Goal: Task Accomplishment & Management: Use online tool/utility

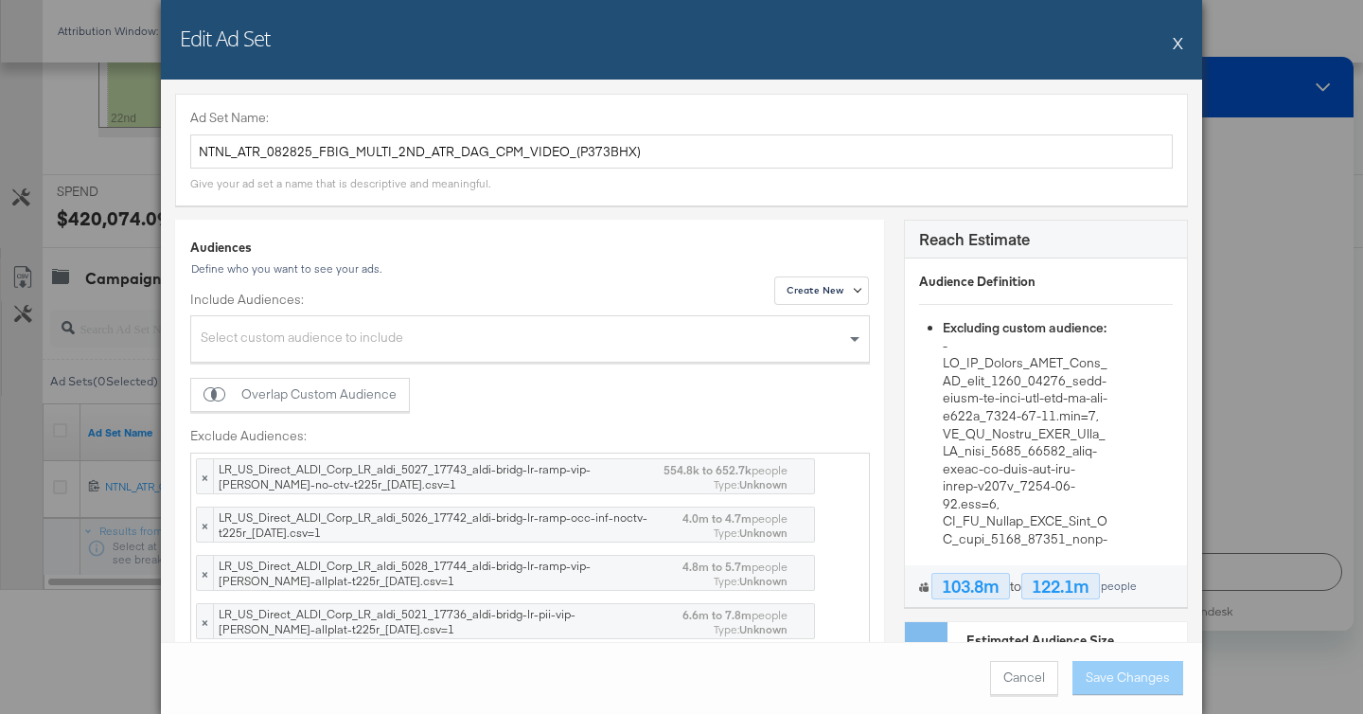
scroll to position [3736, 0]
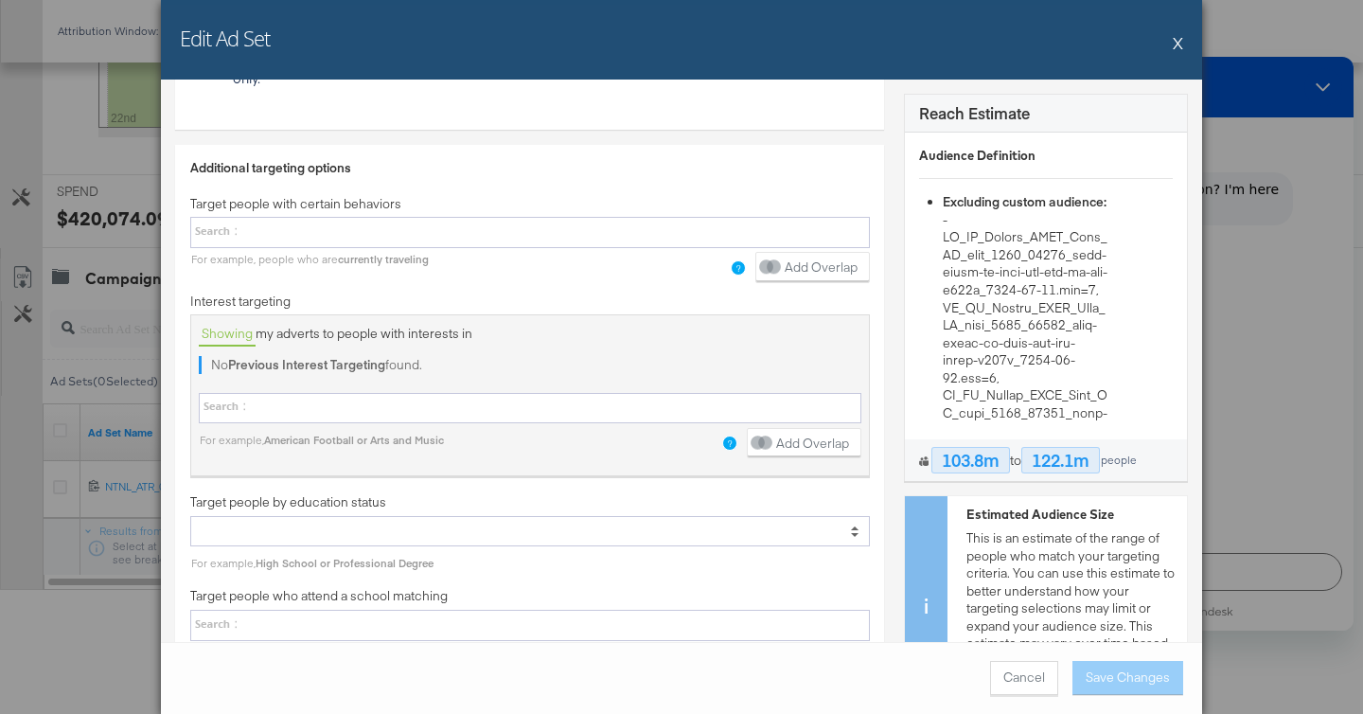
click at [1181, 29] on button "X" at bounding box center [1178, 43] width 10 height 38
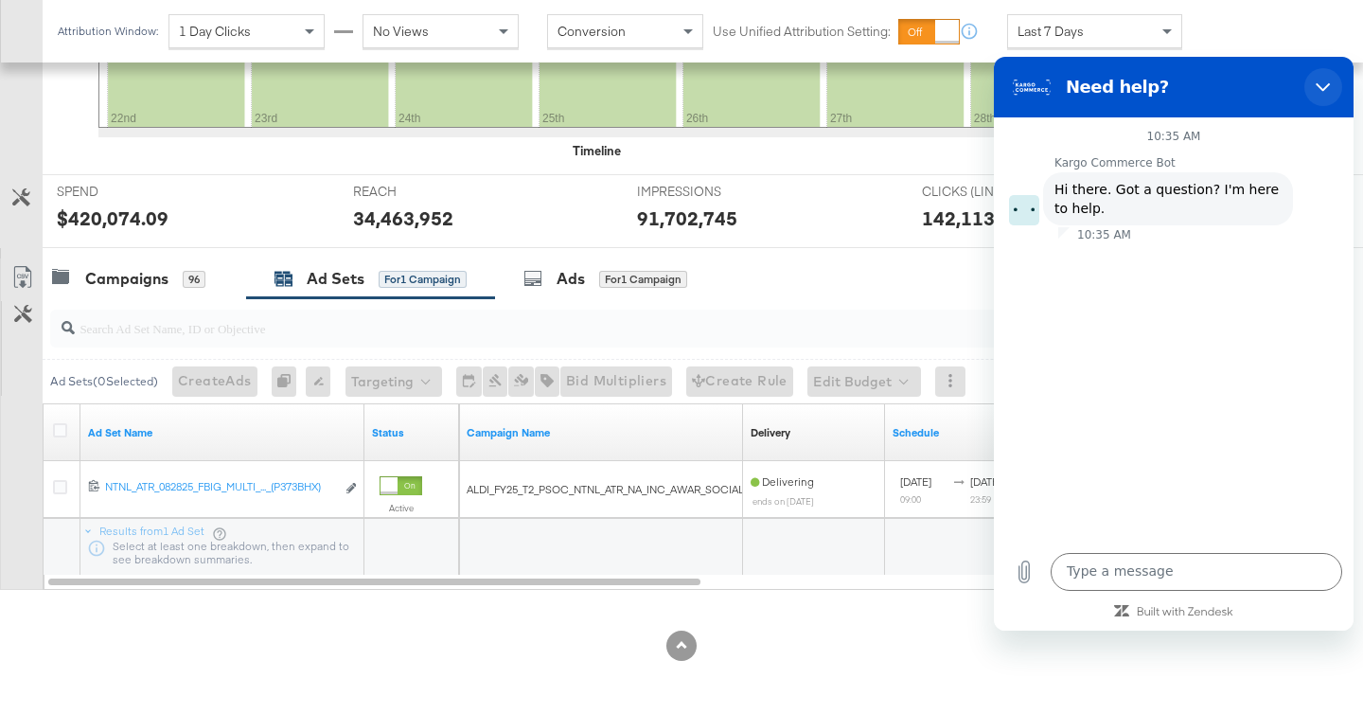
drag, startPoint x: 1326, startPoint y: 83, endPoint x: 2165, endPoint y: 166, distance: 842.9
click at [1326, 83] on icon "Close" at bounding box center [1323, 87] width 15 height 15
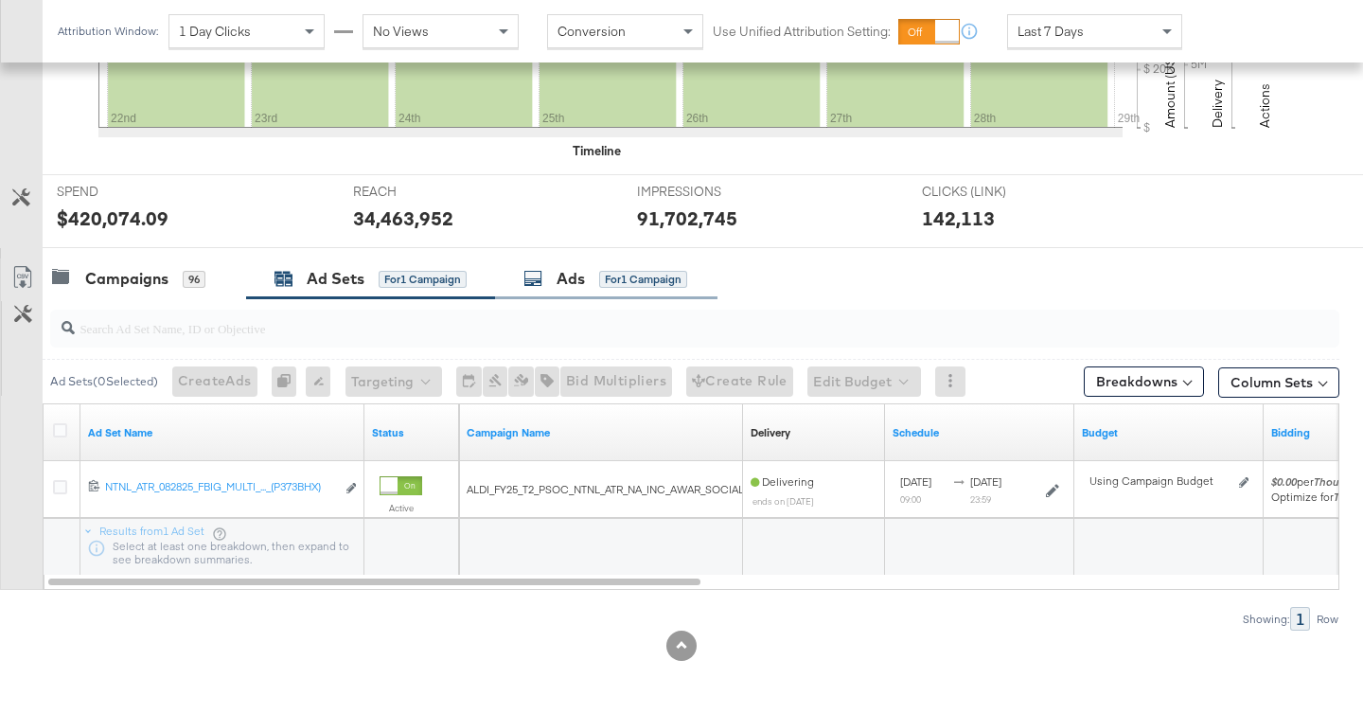
scroll to position [0, 0]
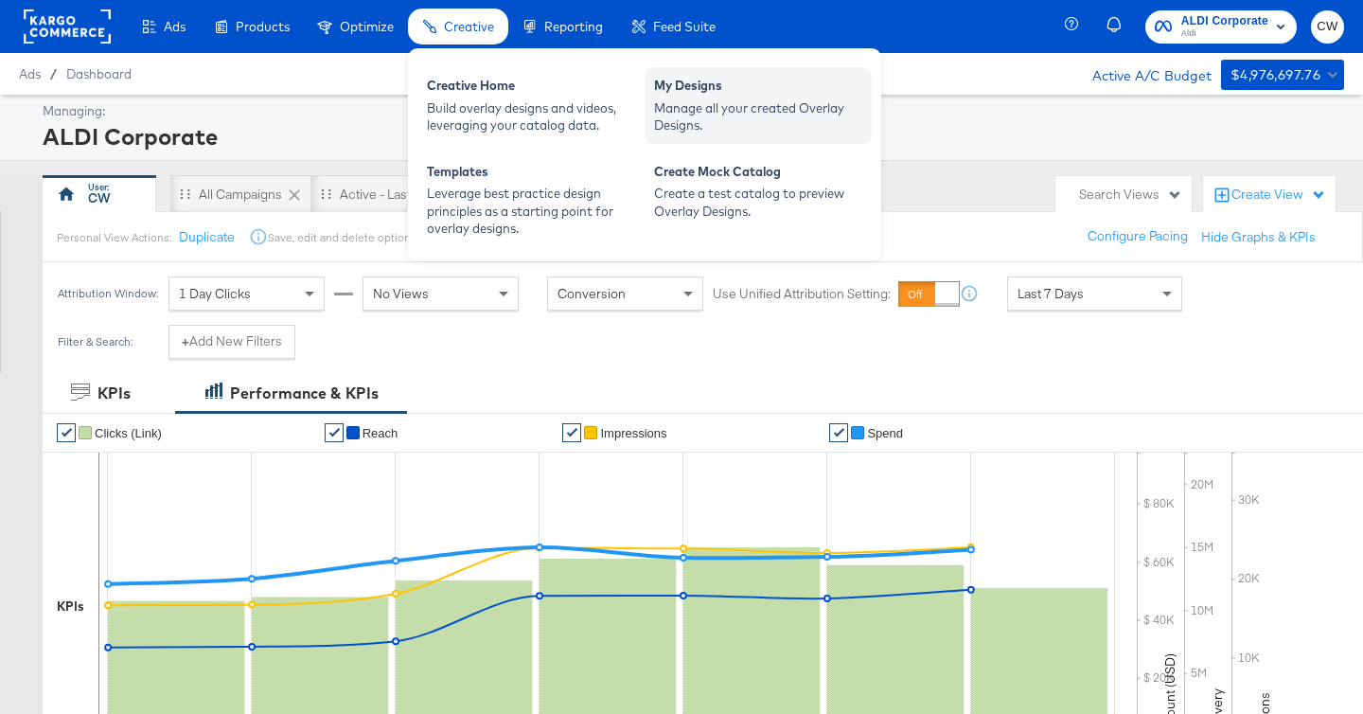
click at [683, 101] on div "Manage all your created Overlay Designs." at bounding box center [758, 116] width 208 height 35
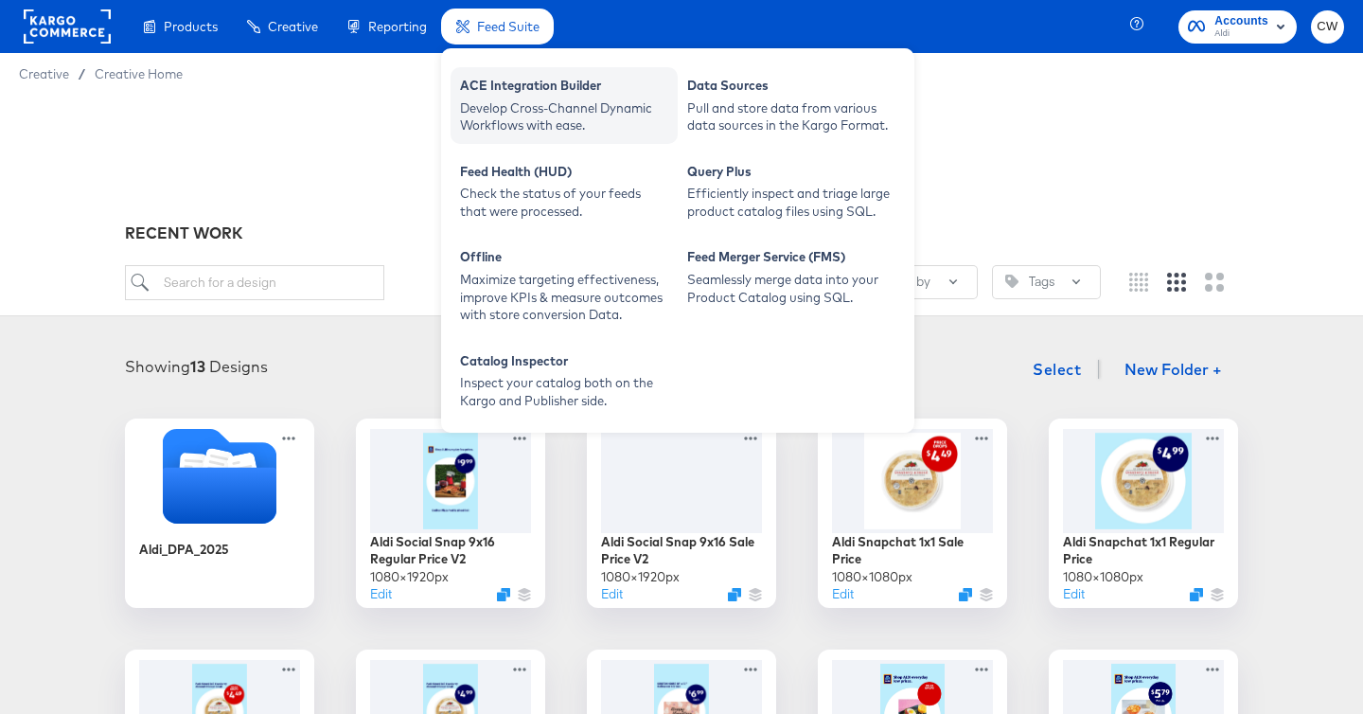
click at [522, 85] on div "ACE Integration Builder" at bounding box center [564, 88] width 208 height 23
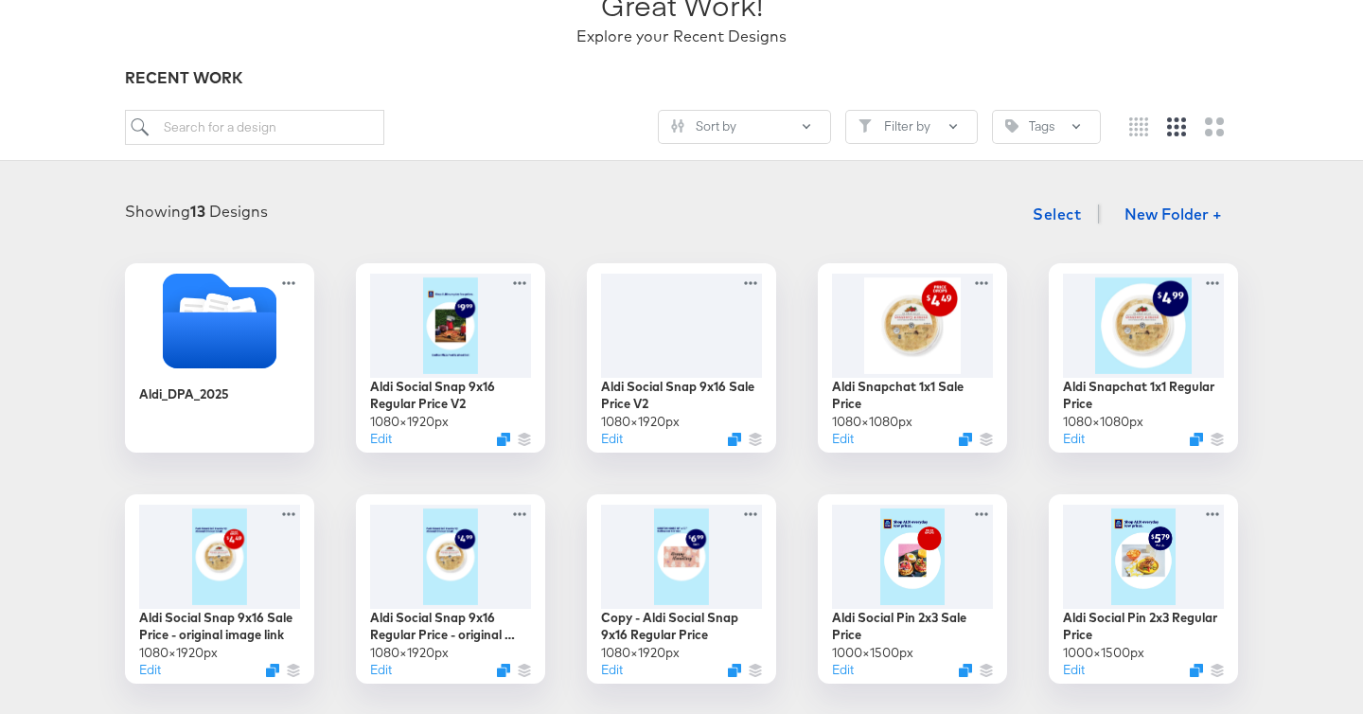
scroll to position [152, 0]
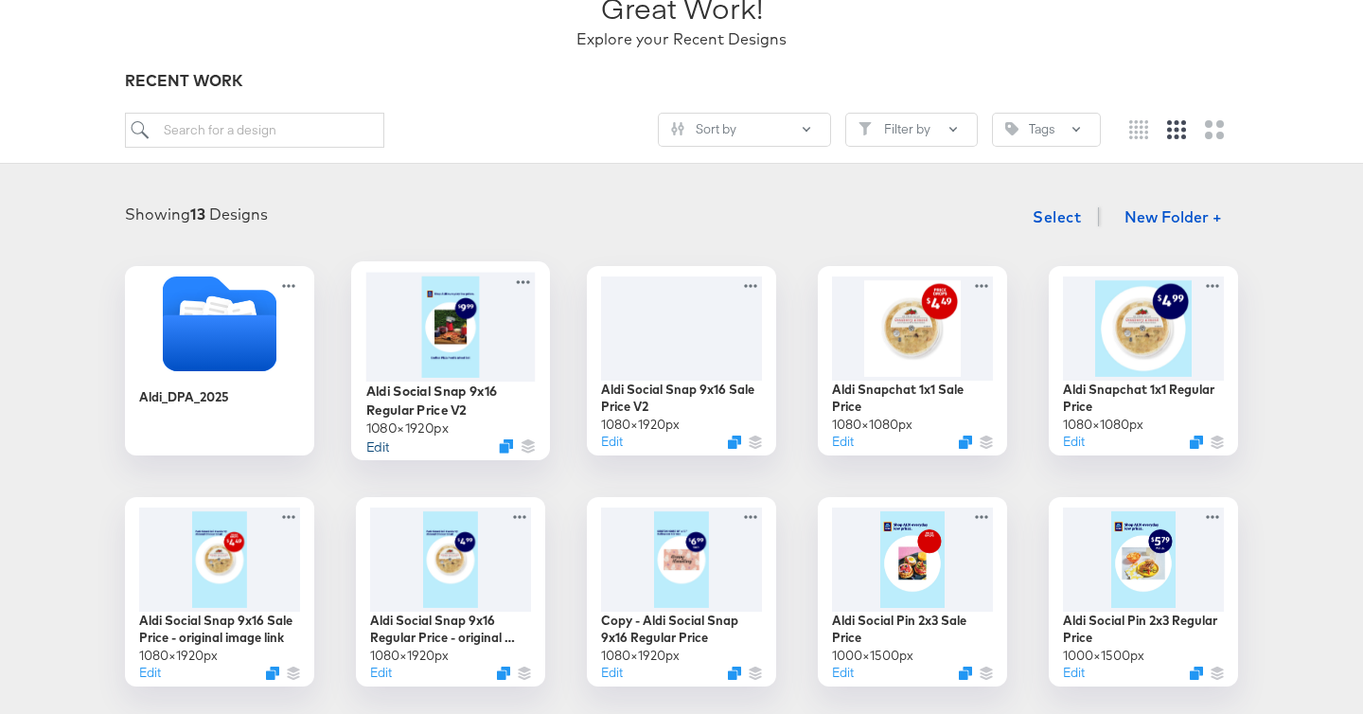
click at [375, 440] on button "Edit" at bounding box center [377, 445] width 23 height 18
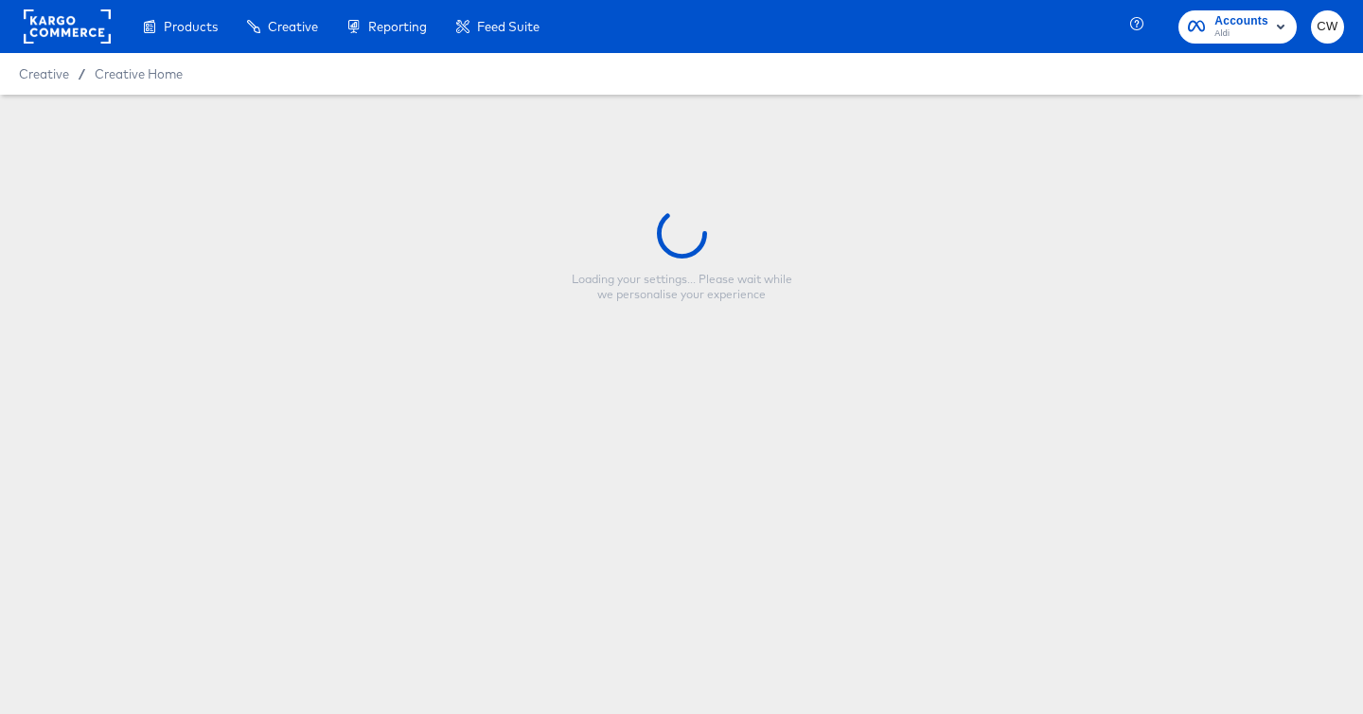
type input "Aldi Social Snap 9x16 Regular Price V2"
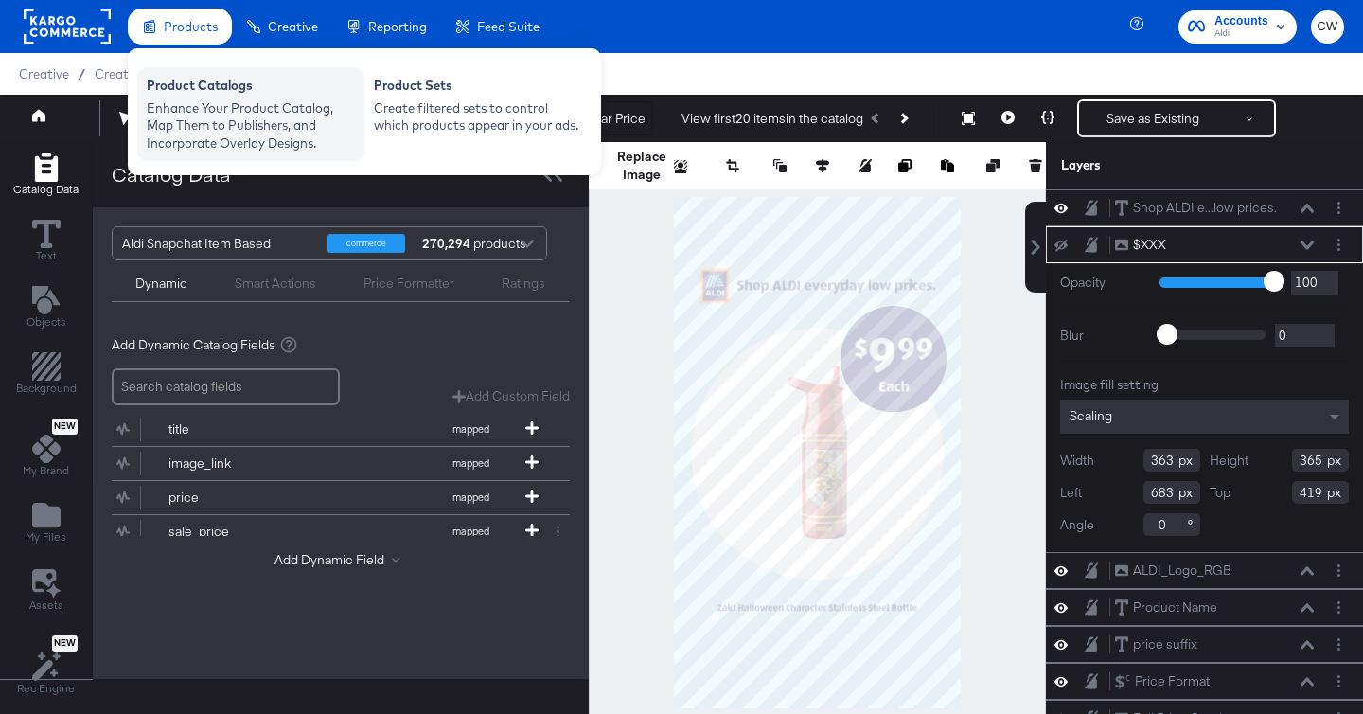
click at [236, 96] on div "Product Catalogs" at bounding box center [251, 88] width 208 height 23
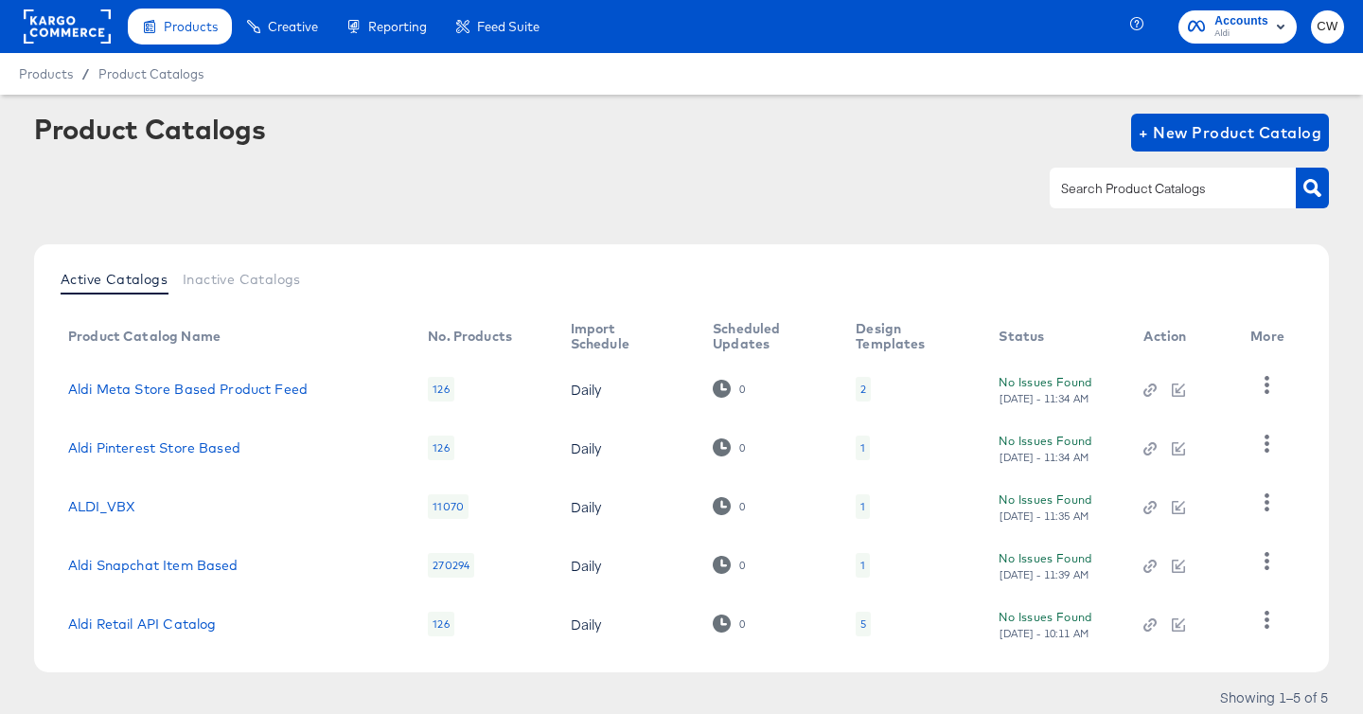
scroll to position [62, 0]
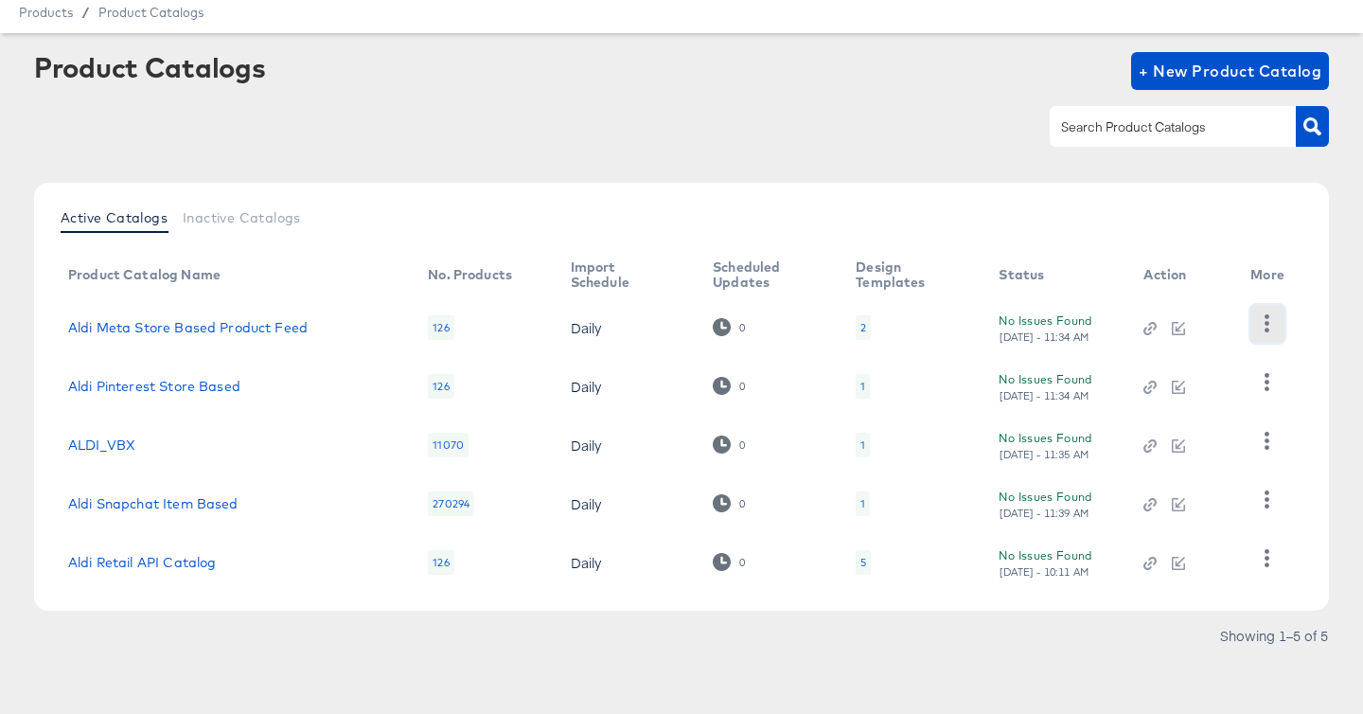
click at [1267, 322] on icon "button" at bounding box center [1268, 323] width 5 height 18
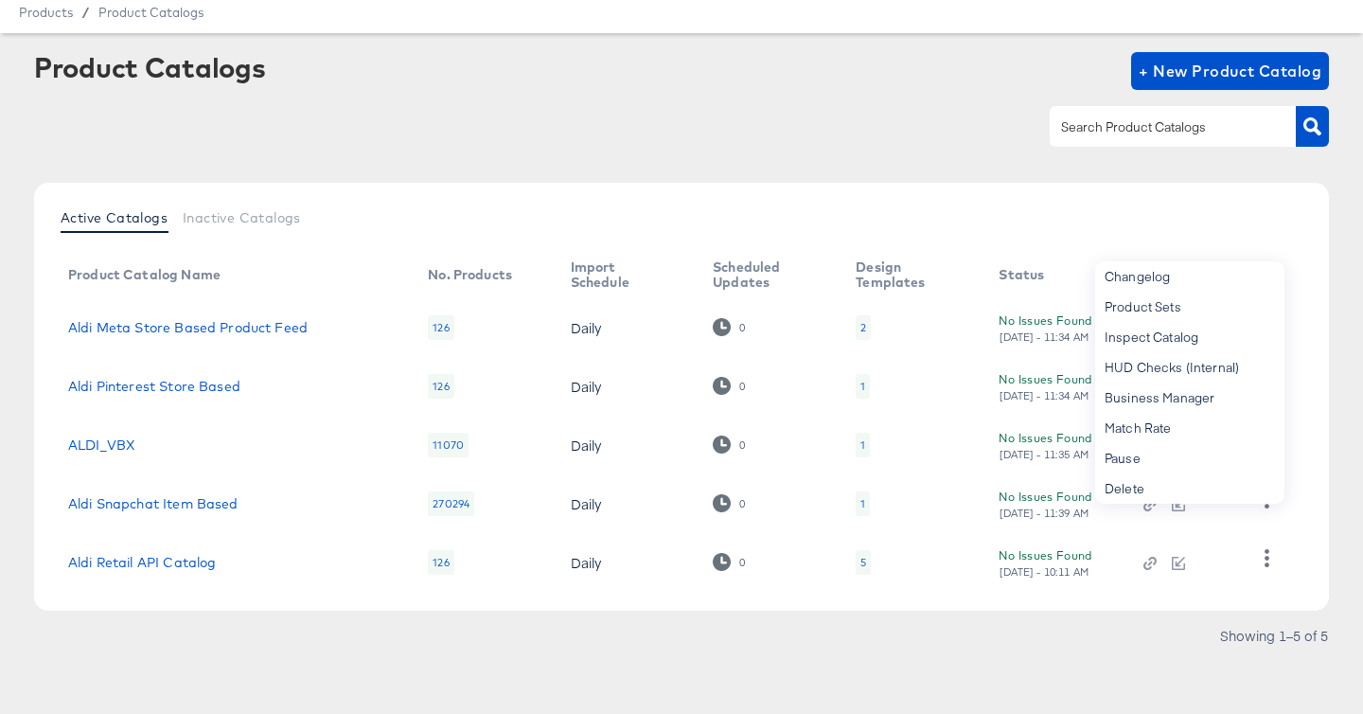
click at [861, 326] on div "2" at bounding box center [864, 327] width 6 height 15
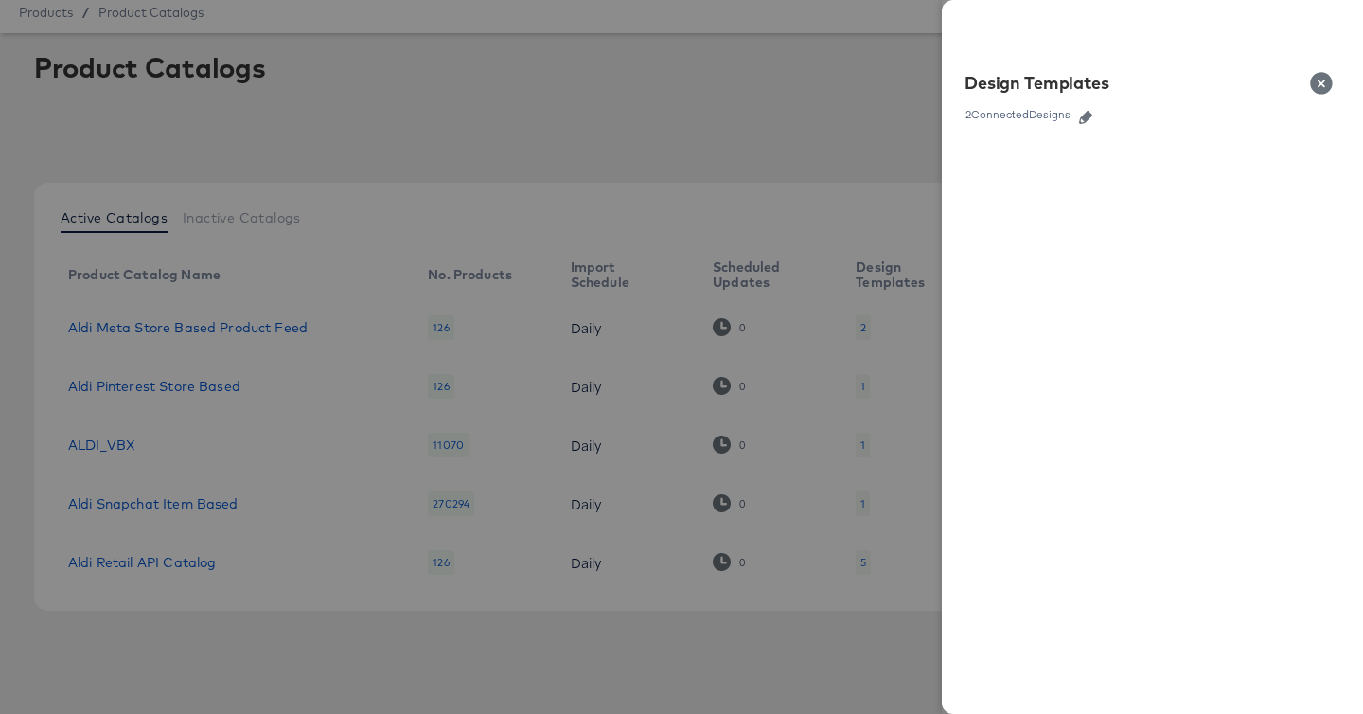
scroll to position [63, 0]
click at [1326, 79] on button "Close" at bounding box center [1325, 83] width 53 height 53
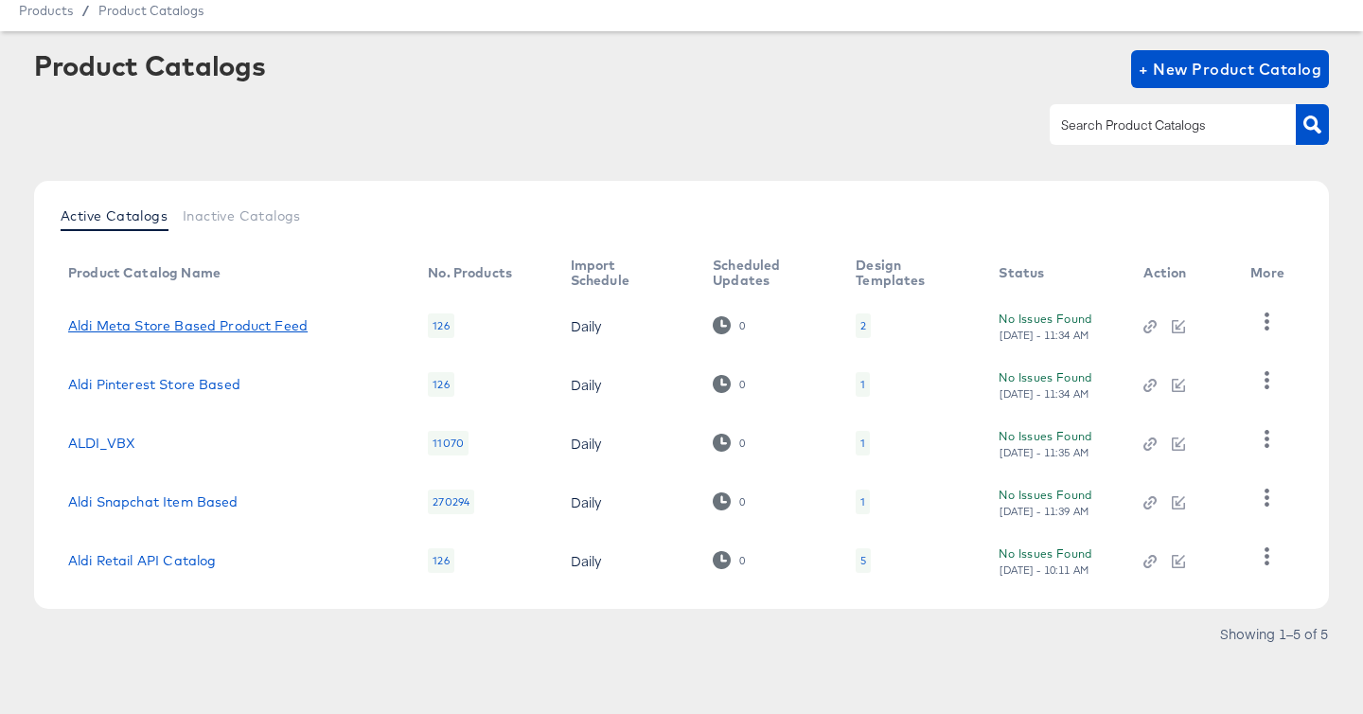
click at [197, 324] on link "Aldi Meta Store Based Product Feed" at bounding box center [188, 325] width 240 height 15
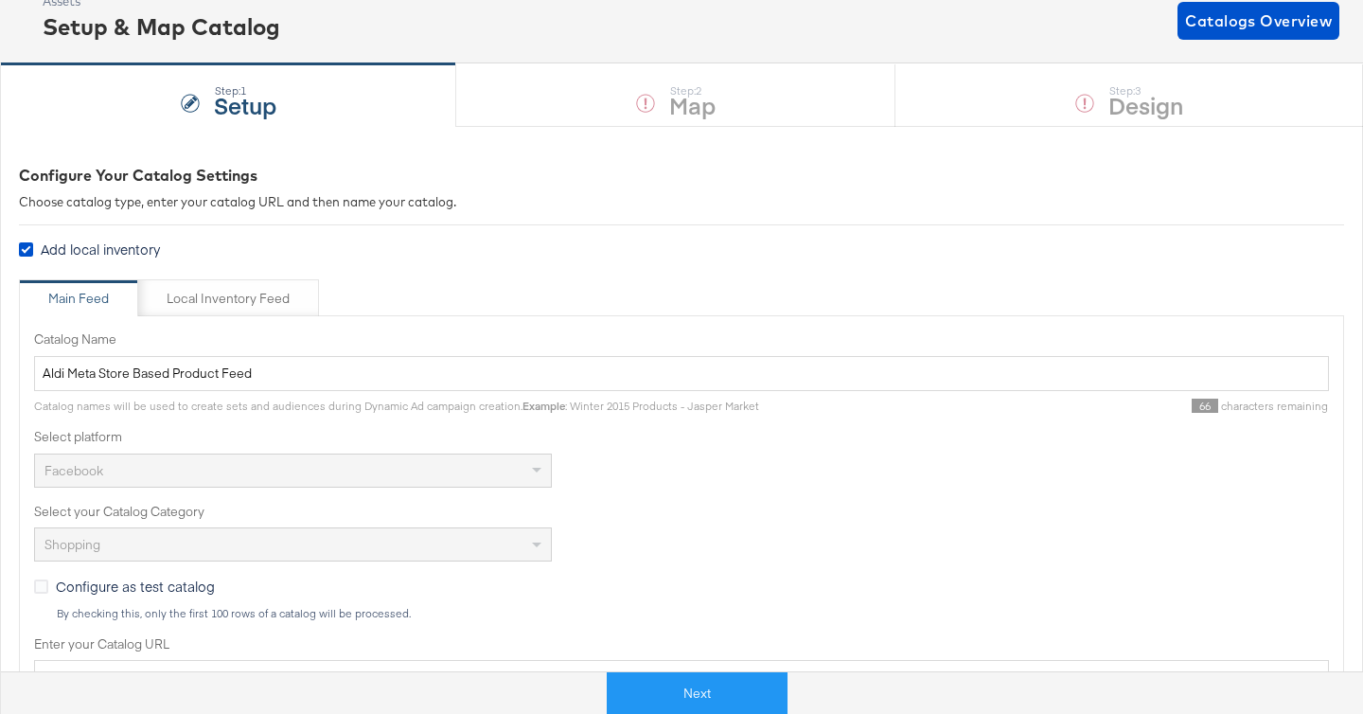
scroll to position [137, 0]
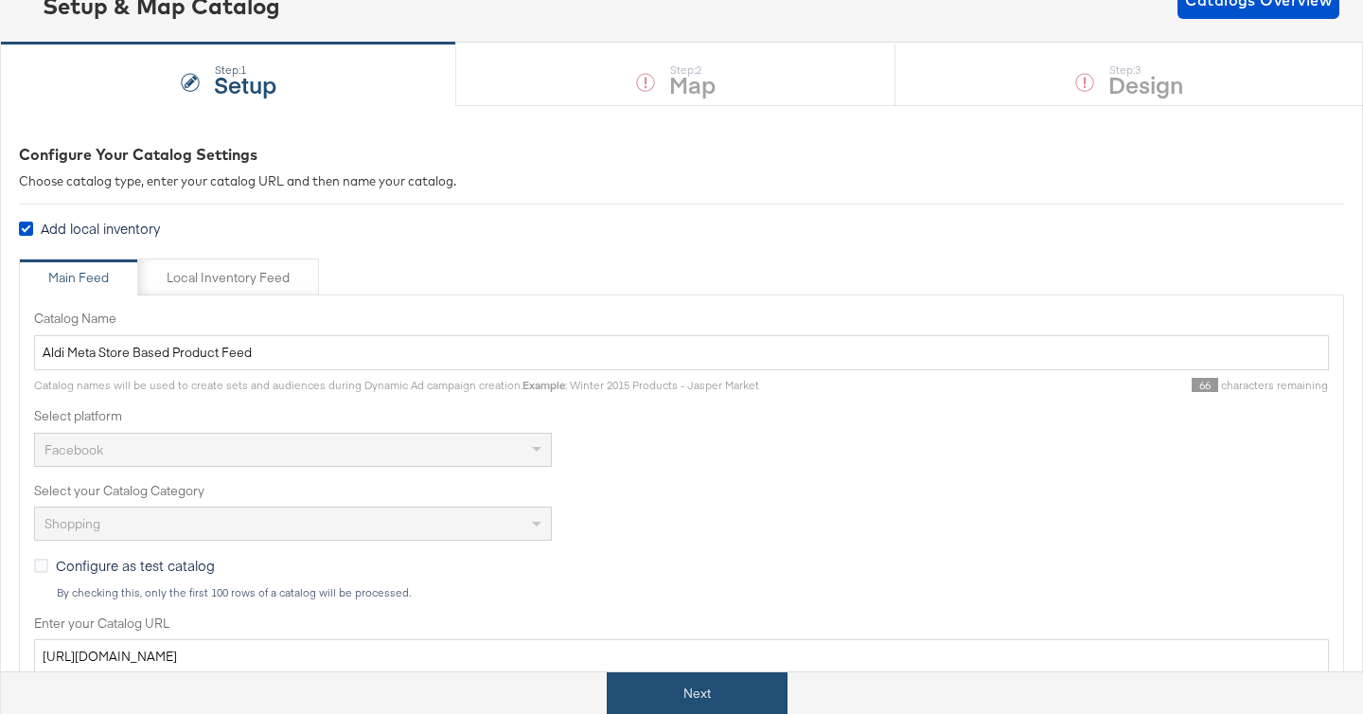
click at [729, 702] on button "Next" at bounding box center [697, 693] width 181 height 43
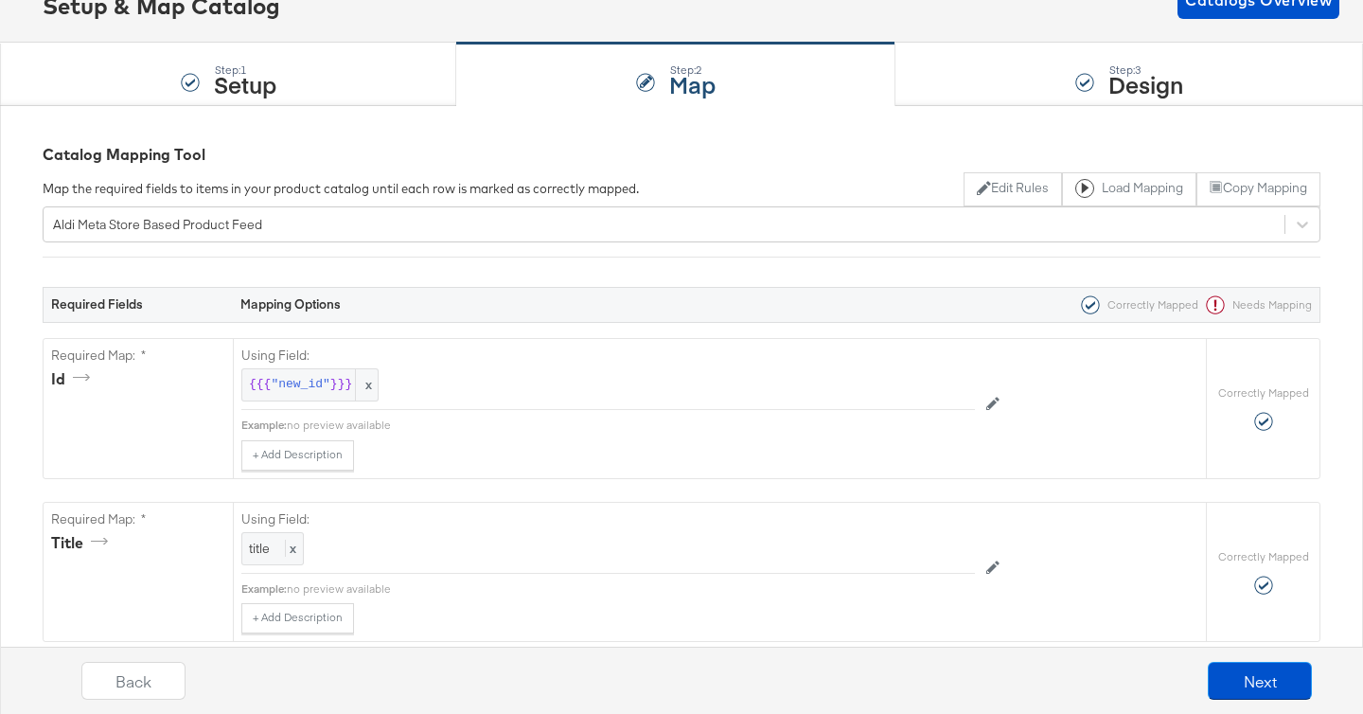
scroll to position [0, 0]
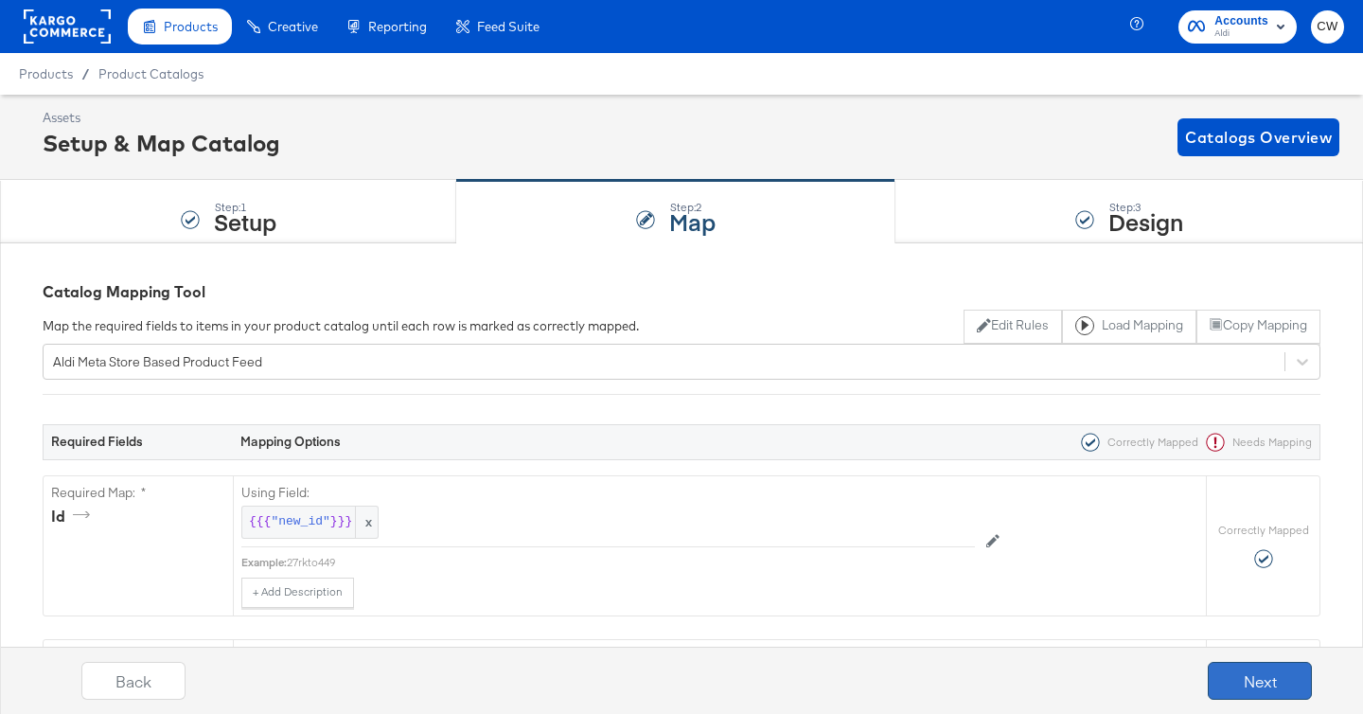
click at [1231, 688] on button "Next" at bounding box center [1260, 681] width 104 height 38
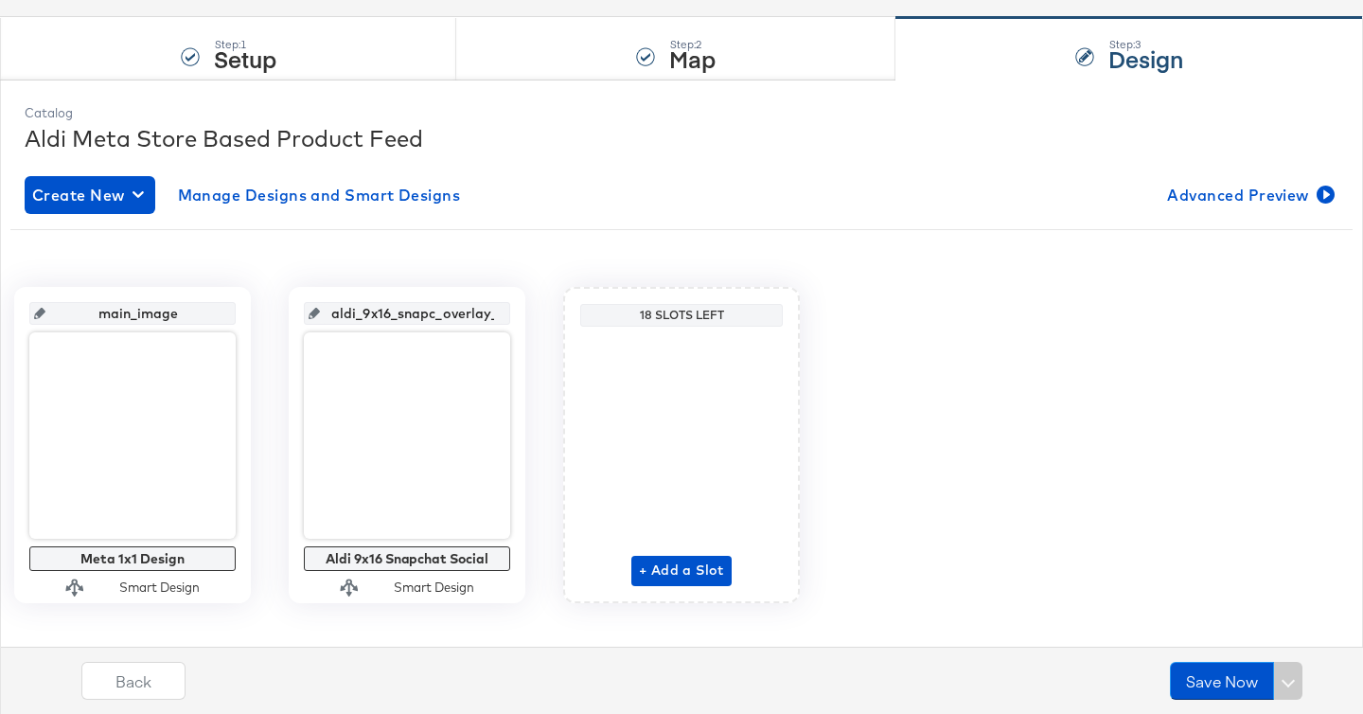
scroll to position [187, 0]
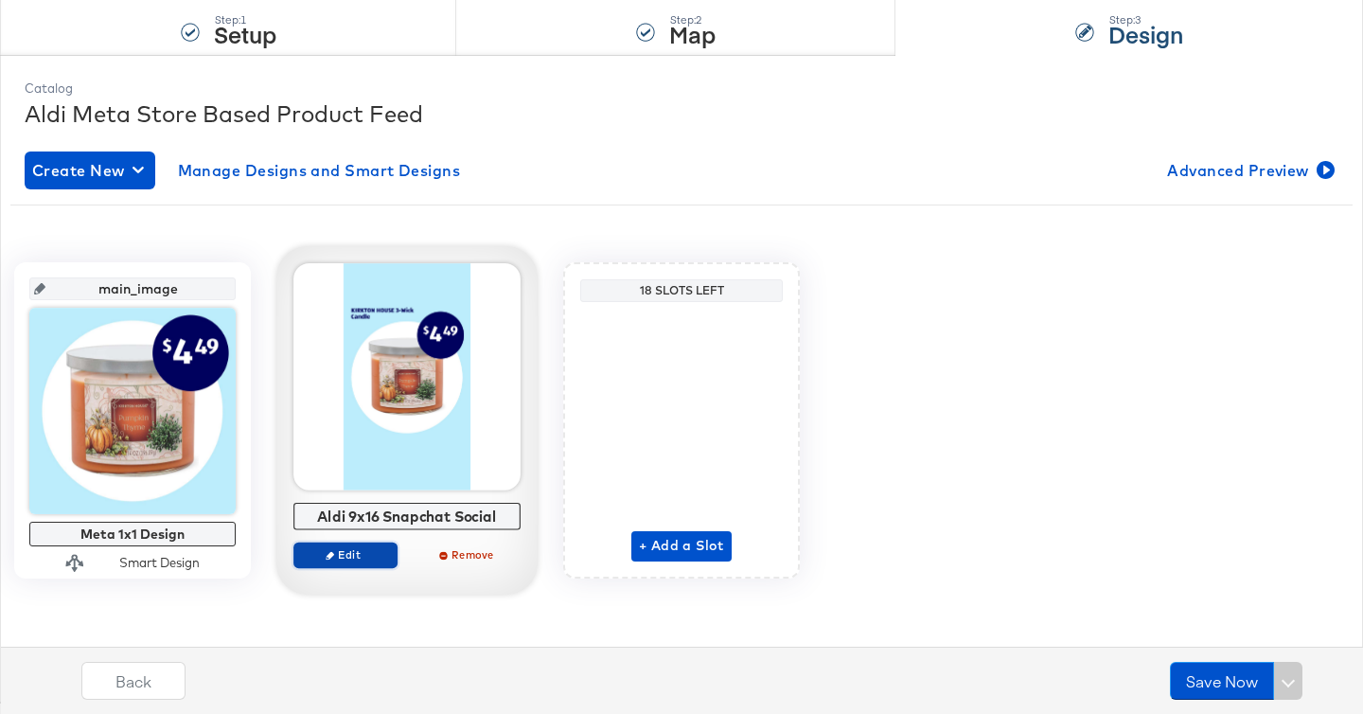
click at [350, 559] on span "Edit" at bounding box center [345, 554] width 87 height 14
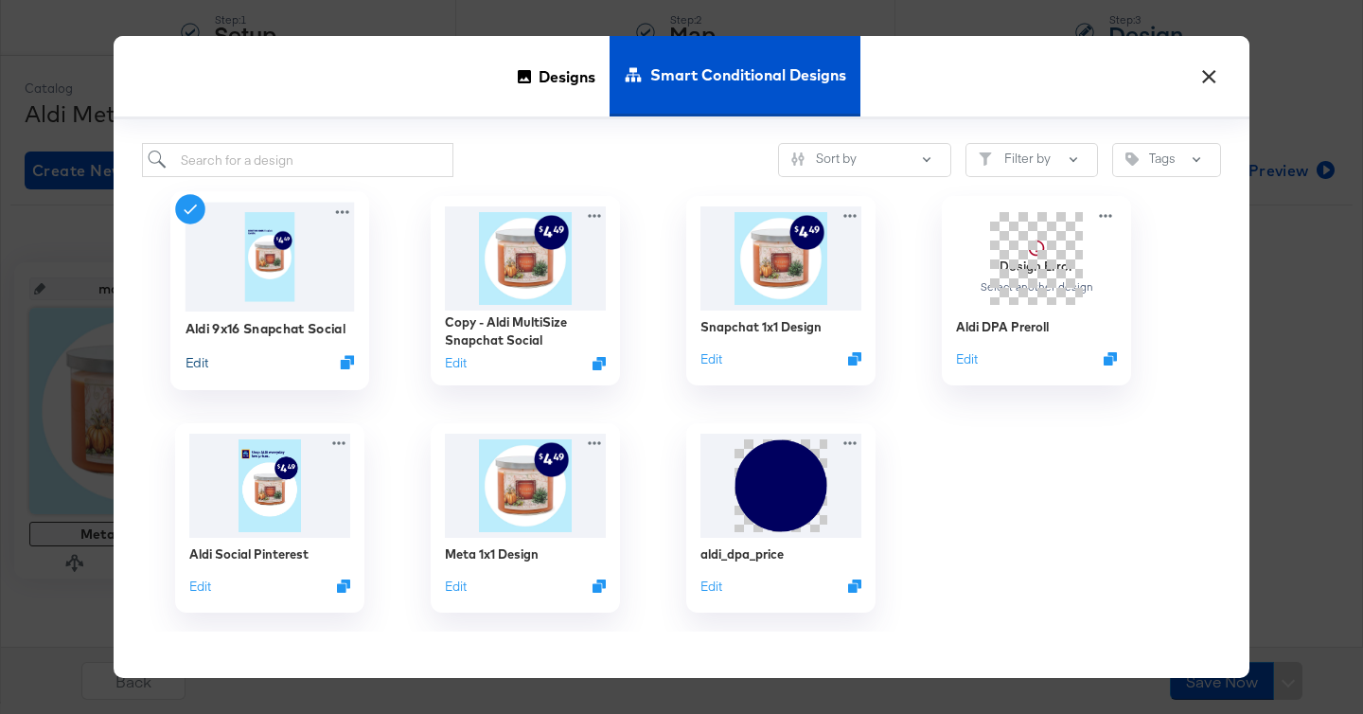
click at [191, 361] on button "Edit" at bounding box center [197, 362] width 23 height 18
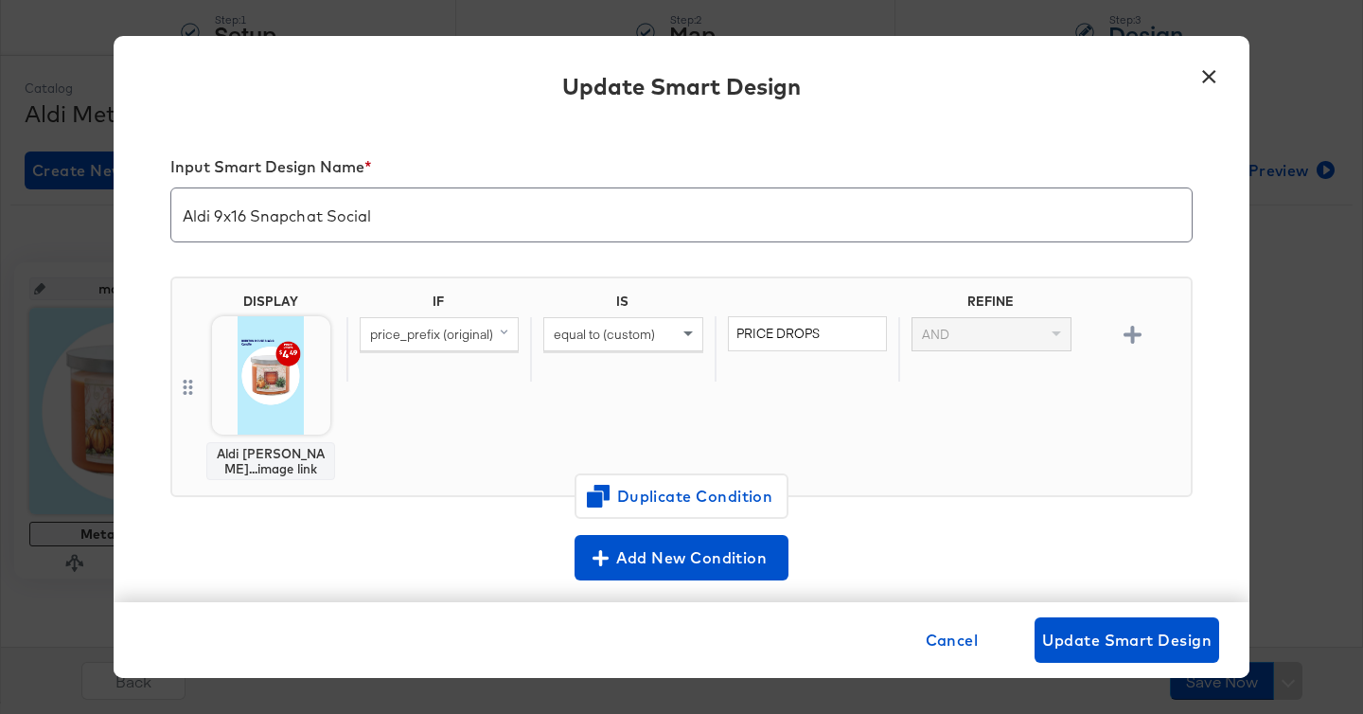
click at [302, 378] on img at bounding box center [271, 375] width 118 height 118
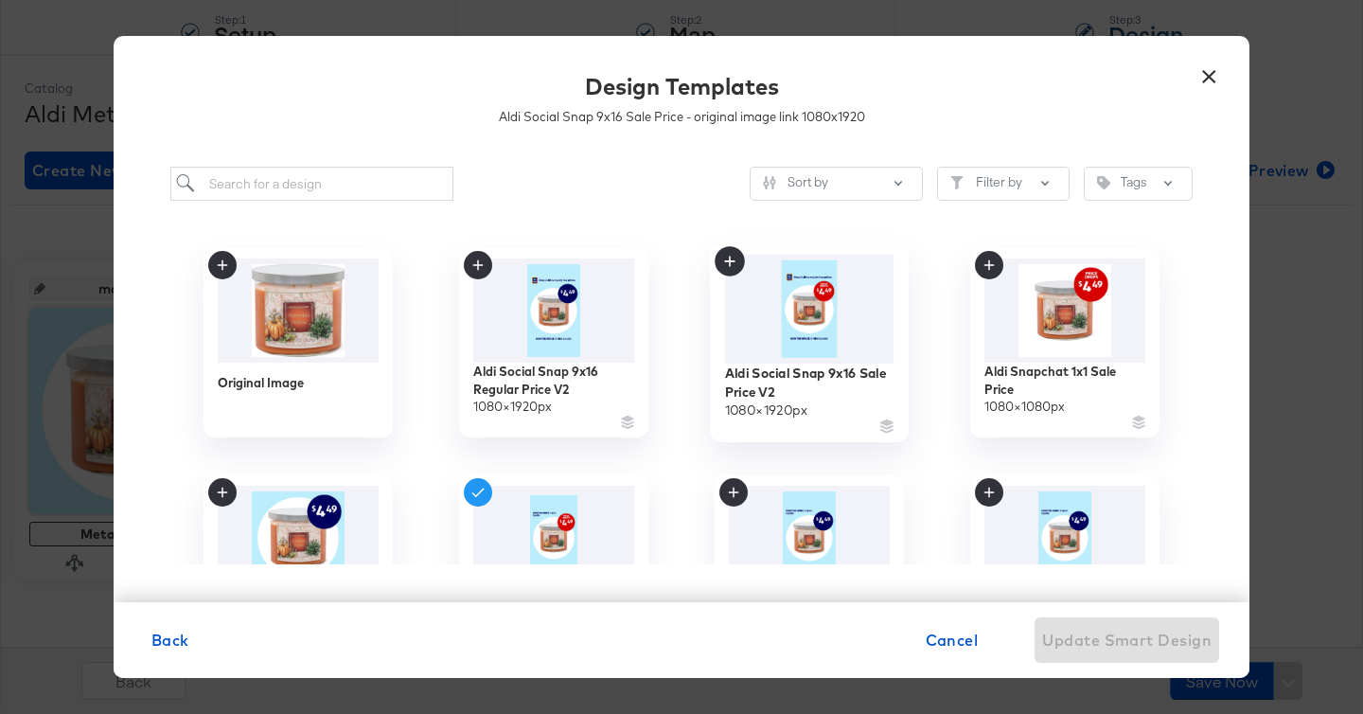
click at [817, 350] on img at bounding box center [809, 309] width 169 height 109
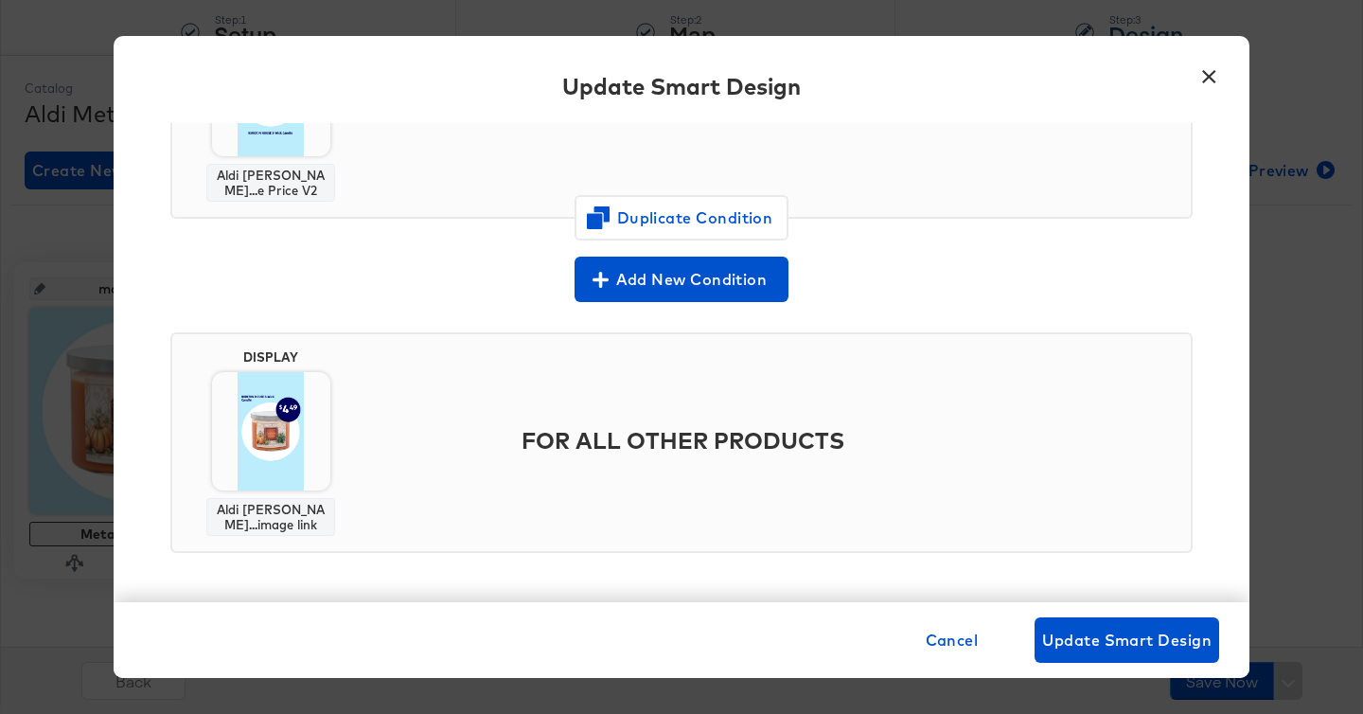
scroll to position [274, 0]
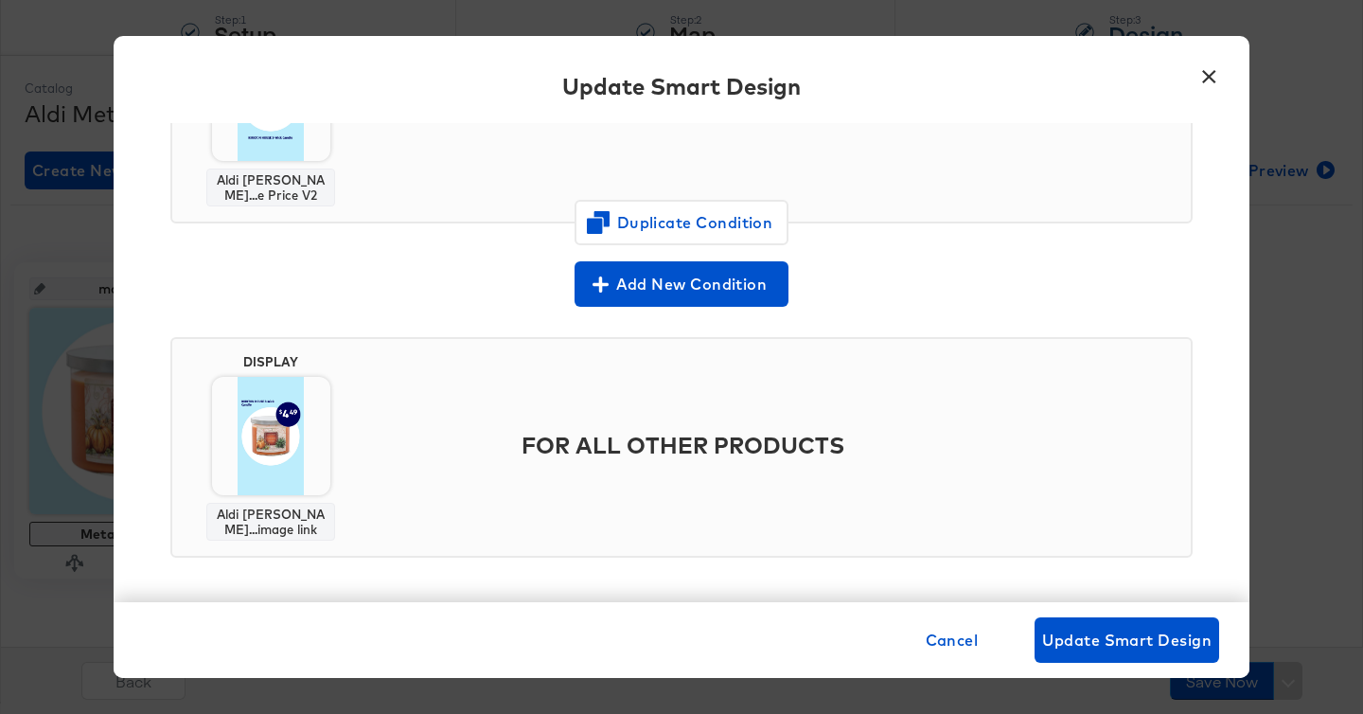
click at [328, 469] on img at bounding box center [271, 436] width 118 height 118
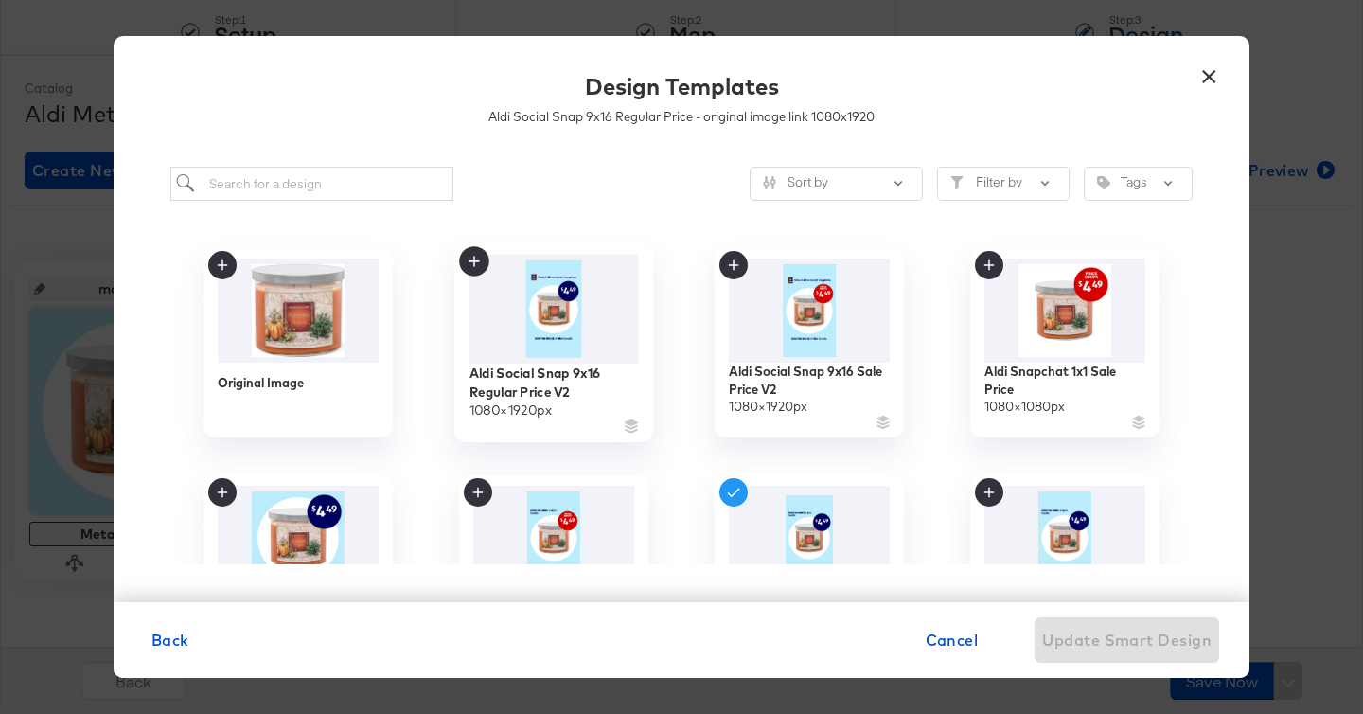
click at [583, 324] on img at bounding box center [554, 309] width 169 height 109
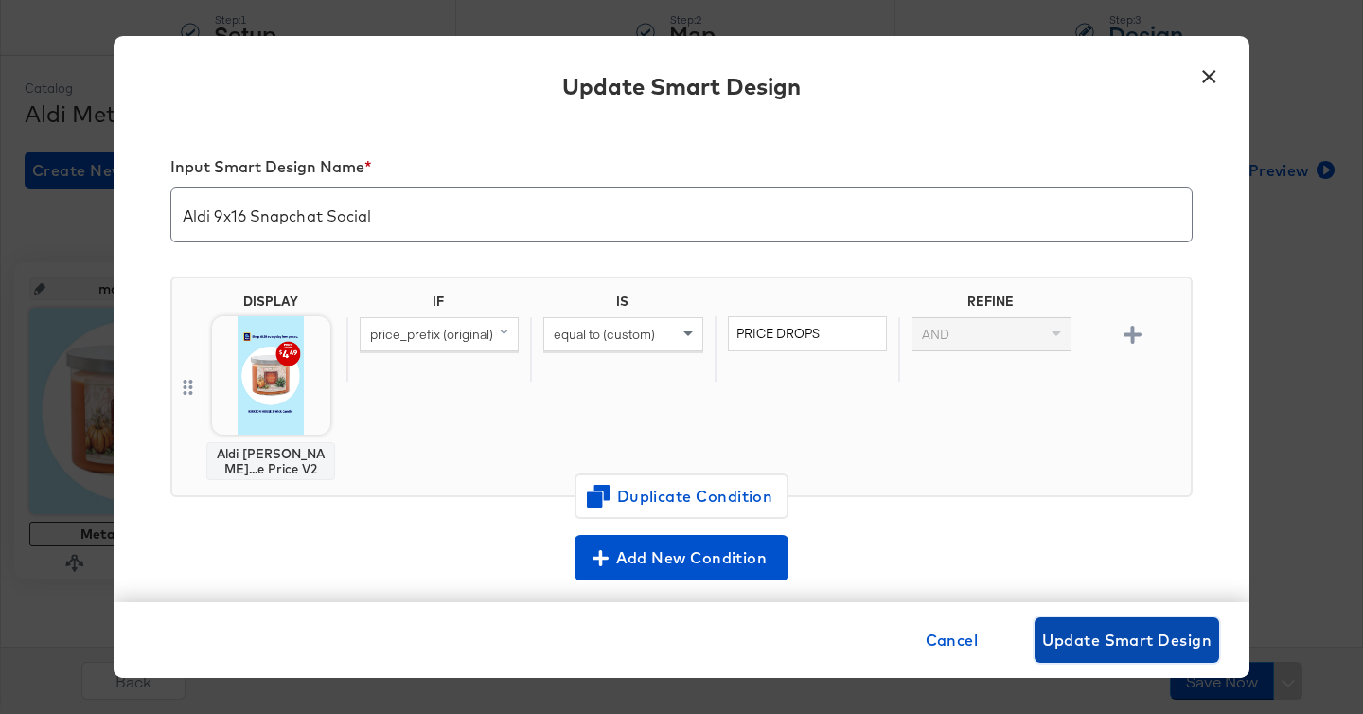
click at [1110, 644] on span "Update Smart Design" at bounding box center [1126, 640] width 169 height 27
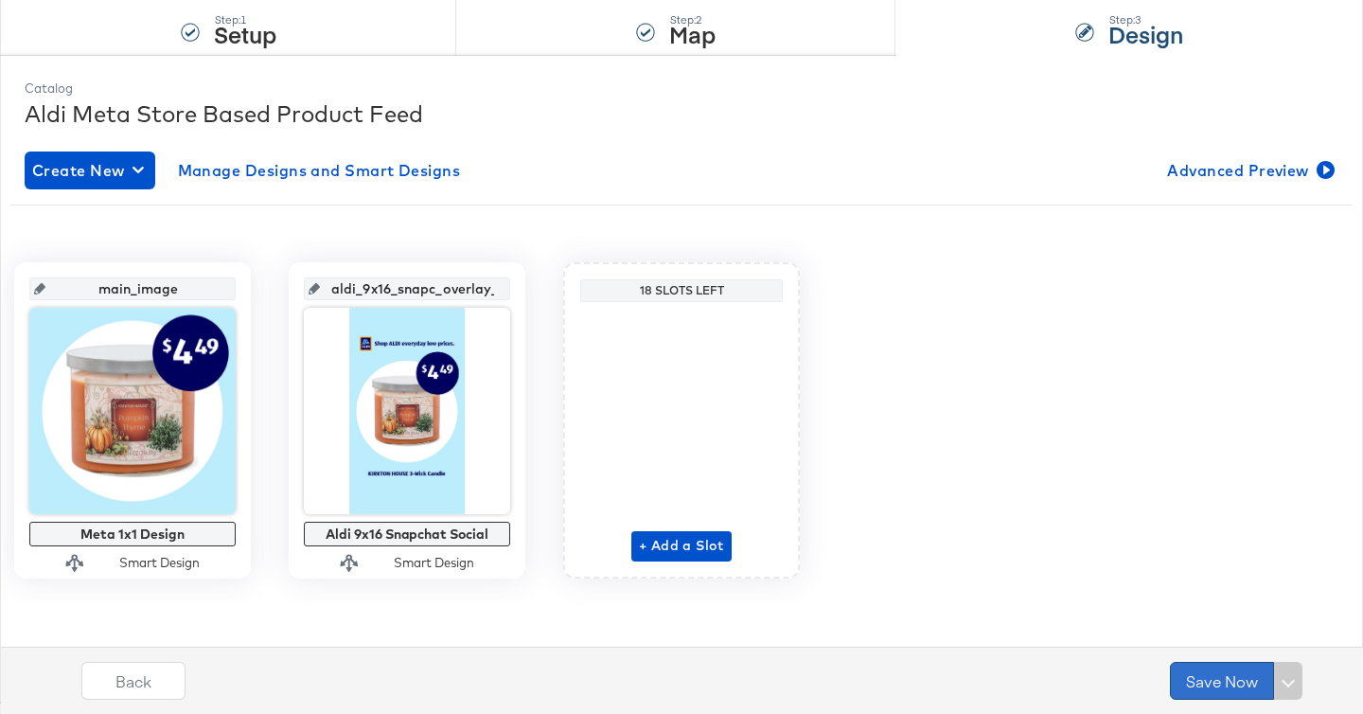
click at [1191, 672] on button "Save Now" at bounding box center [1222, 681] width 104 height 38
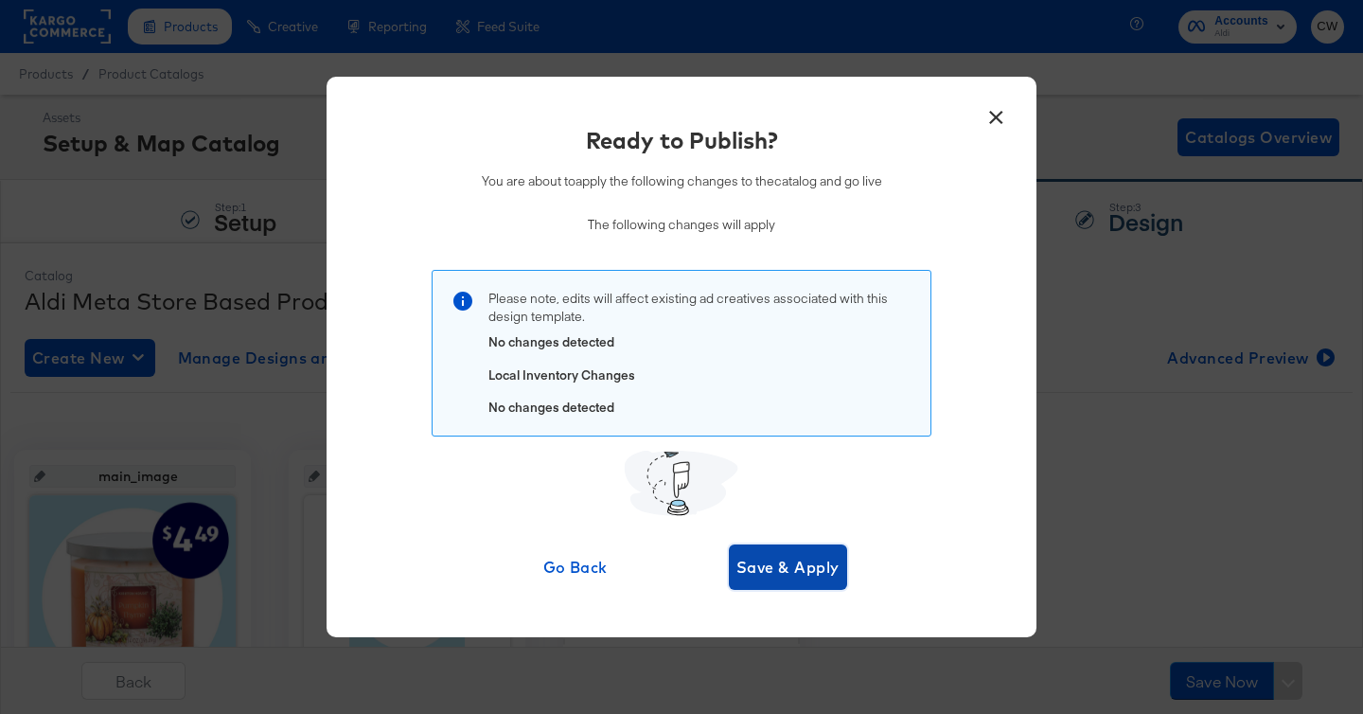
click at [813, 582] on button "Save & Apply" at bounding box center [788, 566] width 118 height 45
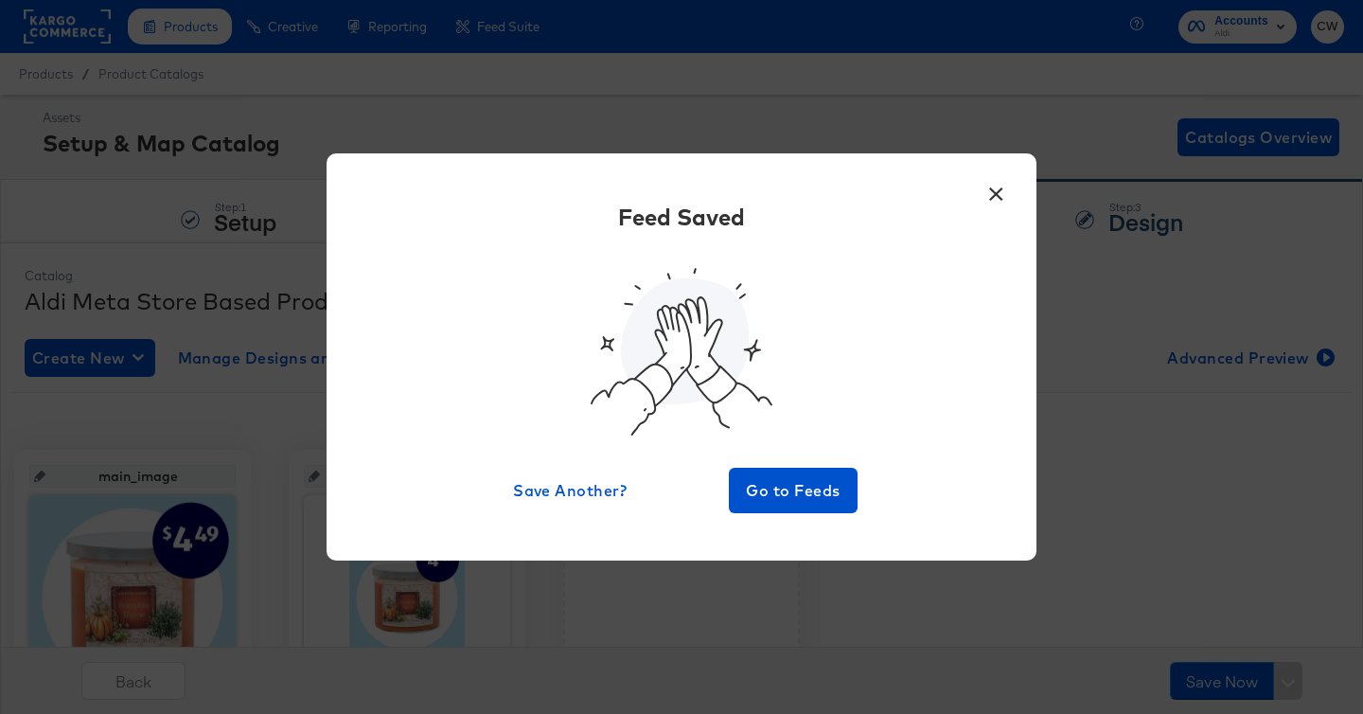
click at [1003, 201] on button "×" at bounding box center [996, 189] width 34 height 34
